Goal: Task Accomplishment & Management: Manage account settings

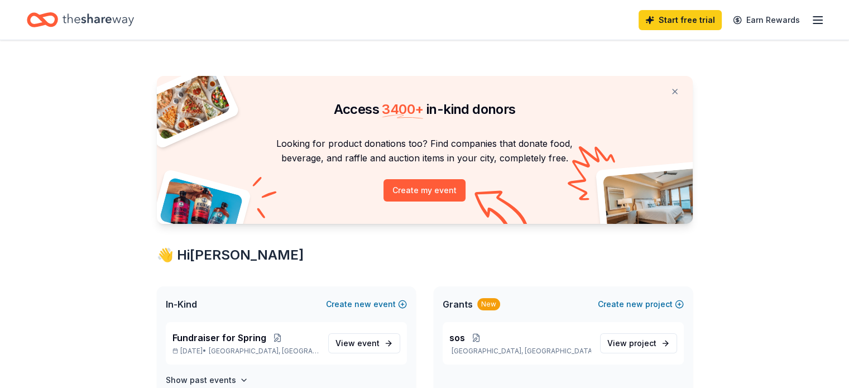
click at [811, 18] on icon "button" at bounding box center [817, 19] width 13 height 13
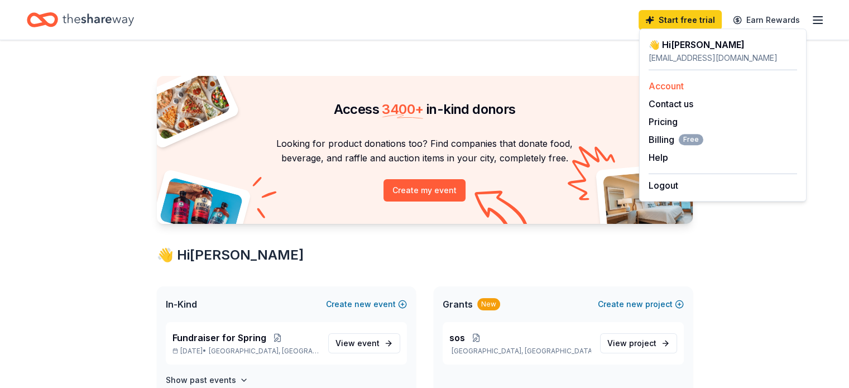
click at [673, 80] on link "Account" at bounding box center [666, 85] width 35 height 11
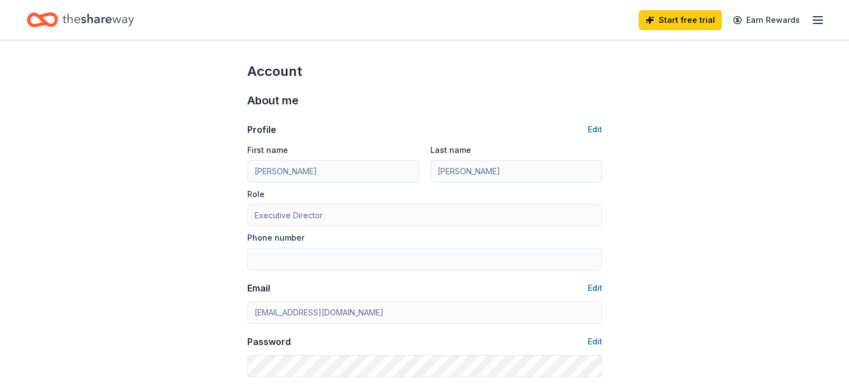
click at [813, 23] on line "button" at bounding box center [817, 23] width 9 height 0
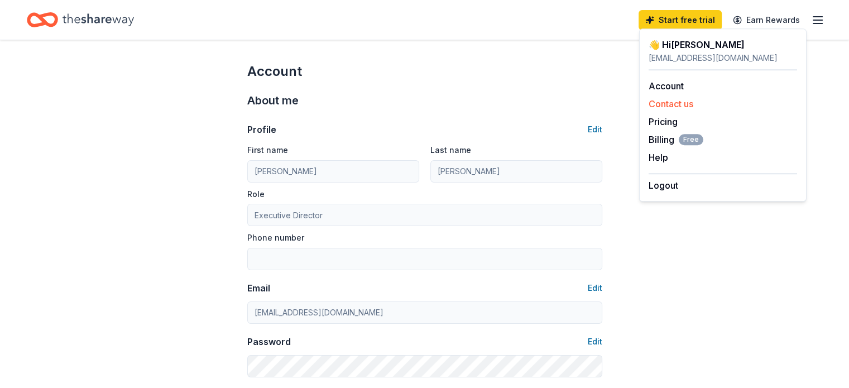
click at [678, 99] on button "Contact us" at bounding box center [671, 103] width 45 height 13
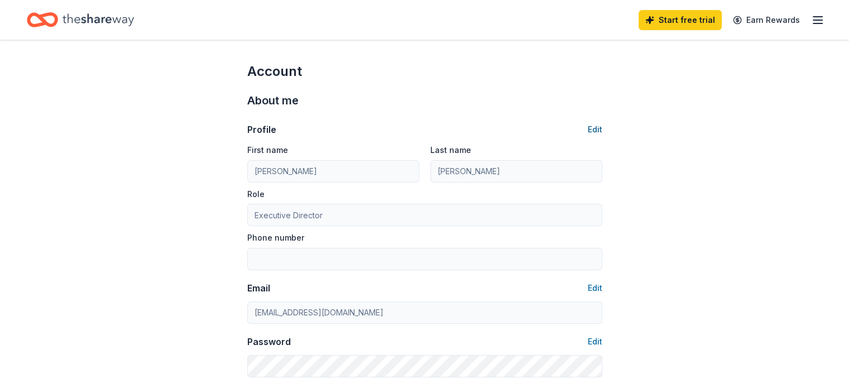
click at [592, 131] on button "Edit" at bounding box center [595, 129] width 15 height 13
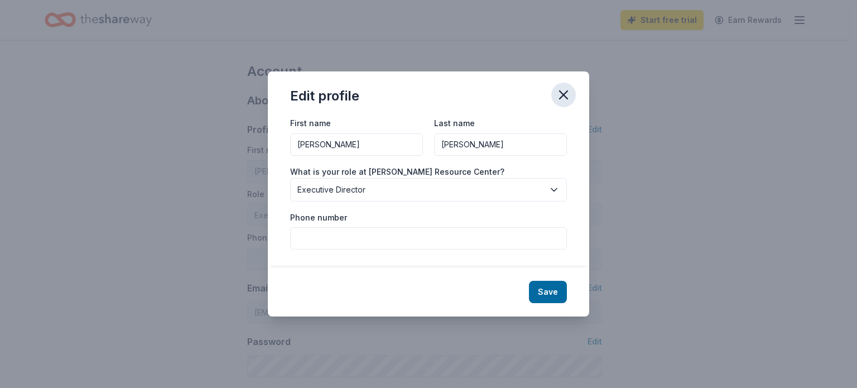
click at [563, 94] on icon "button" at bounding box center [564, 95] width 8 height 8
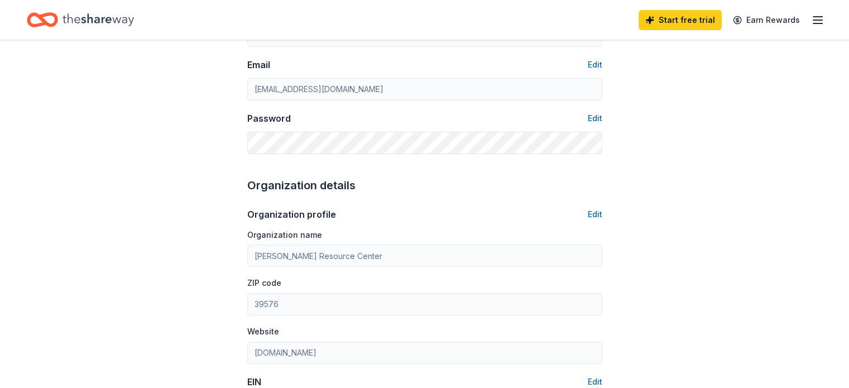
scroll to position [226, 0]
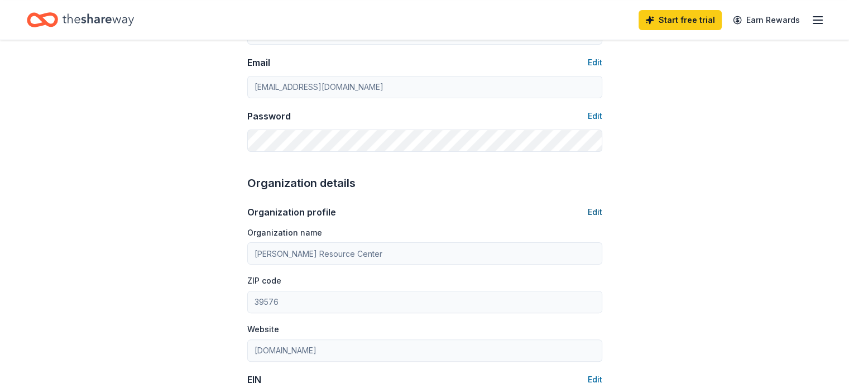
click at [594, 210] on button "Edit" at bounding box center [595, 211] width 15 height 13
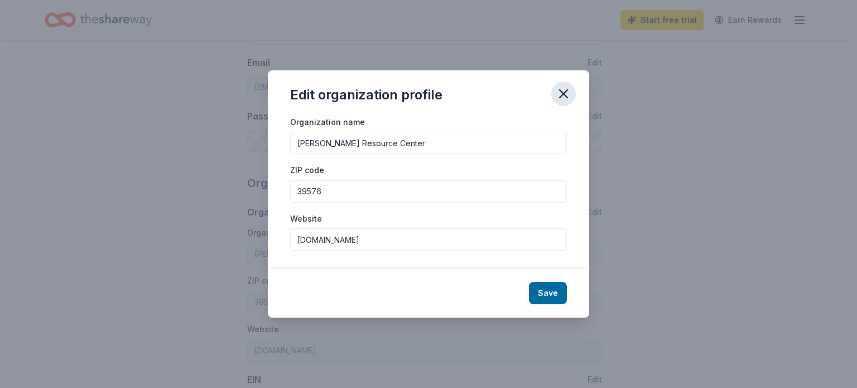
click at [563, 94] on icon "button" at bounding box center [564, 94] width 8 height 8
